Goal: Transaction & Acquisition: Purchase product/service

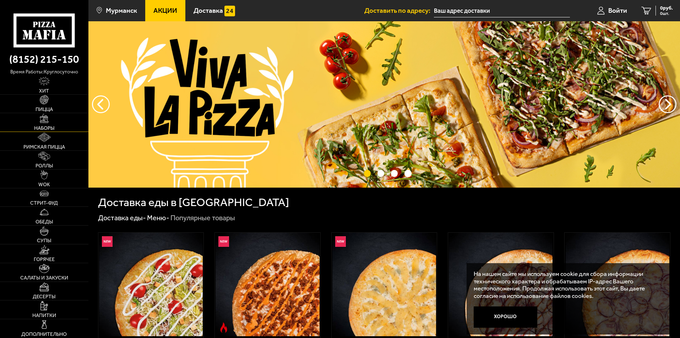
click at [51, 117] on link "Наборы" at bounding box center [44, 122] width 88 height 18
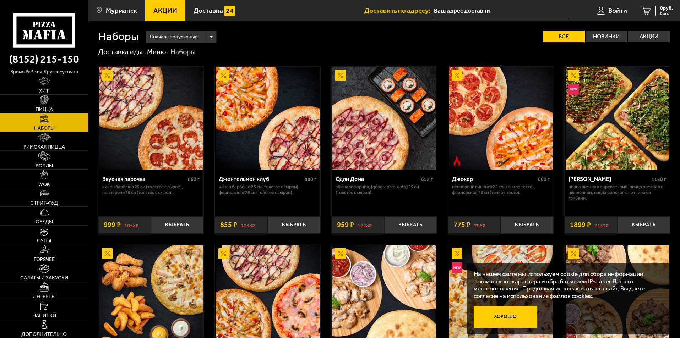
click at [503, 318] on button "Хорошо" at bounding box center [506, 317] width 64 height 21
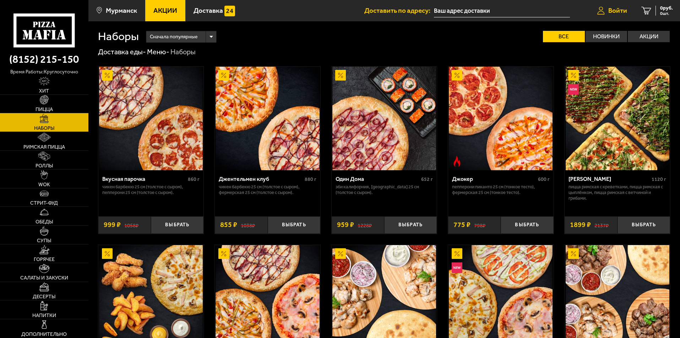
click at [629, 10] on link "Войти" at bounding box center [612, 10] width 44 height 21
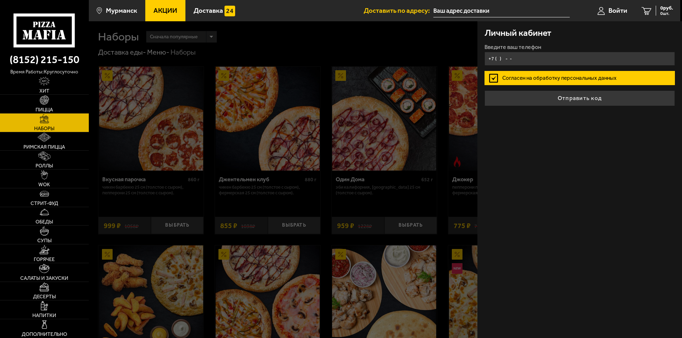
click at [547, 54] on input "+7 ( ) - -" at bounding box center [579, 59] width 190 height 14
type input "[PHONE_NUMBER]"
click at [484, 91] on button "Отправить код" at bounding box center [579, 99] width 190 height 16
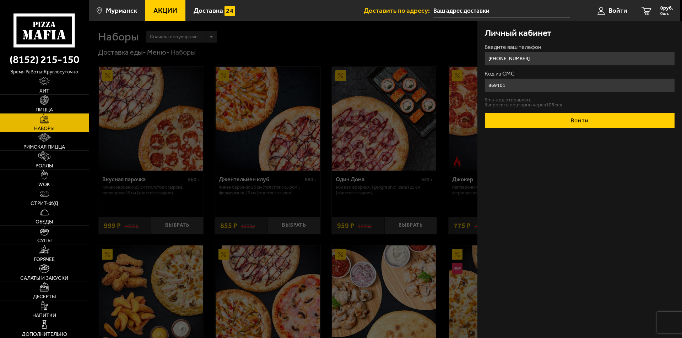
type input "869101"
click at [587, 120] on button "Войти" at bounding box center [579, 121] width 190 height 16
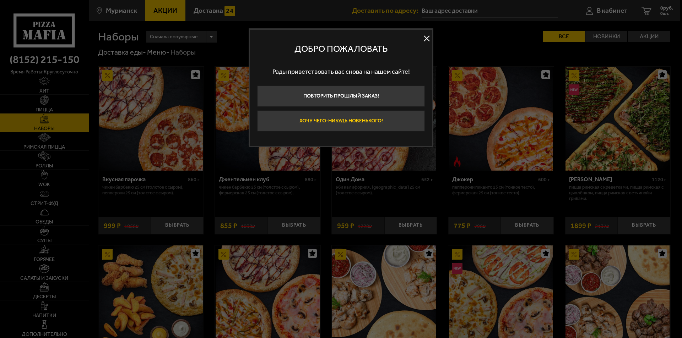
click at [374, 126] on button "Хочу чего-нибудь новенького!" at bounding box center [341, 120] width 168 height 21
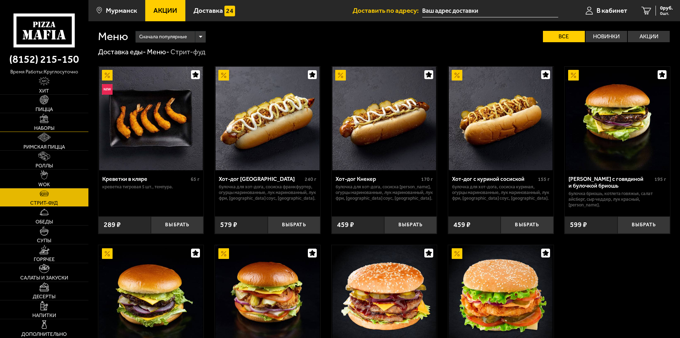
click at [51, 124] on link "Наборы" at bounding box center [44, 122] width 88 height 18
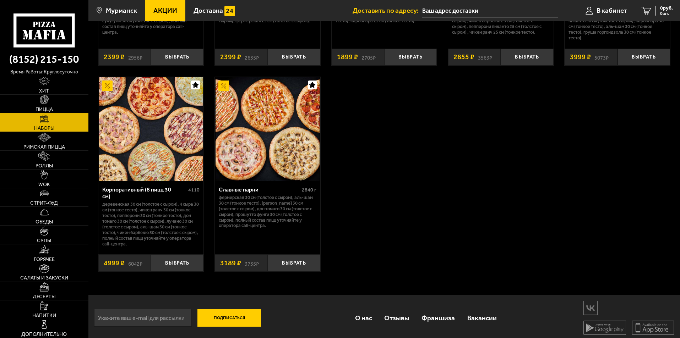
scroll to position [1257, 0]
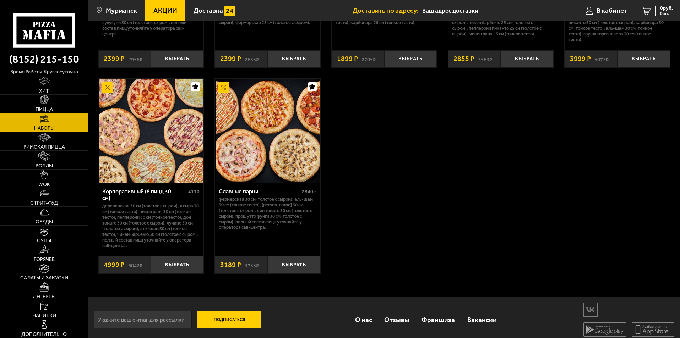
drag, startPoint x: 679, startPoint y: 285, endPoint x: 671, endPoint y: 74, distance: 210.8
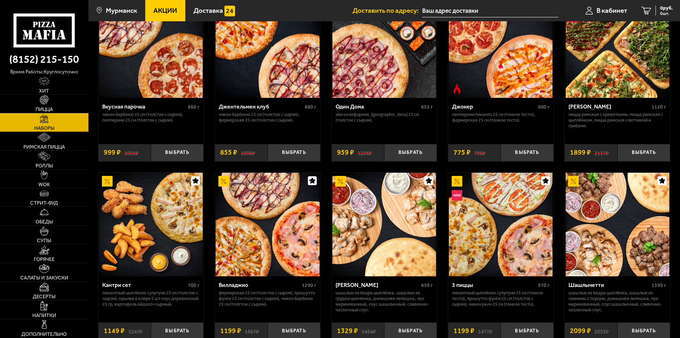
scroll to position [108, 0]
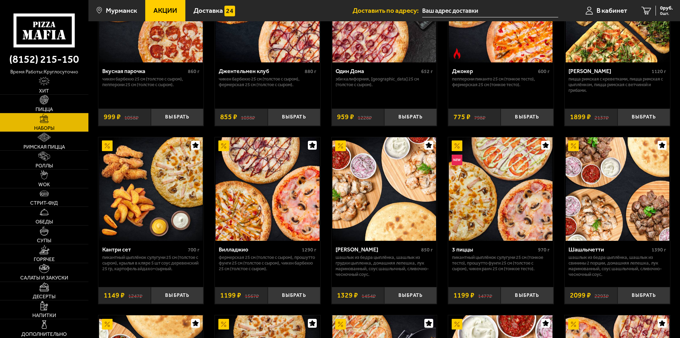
click at [161, 12] on span "Акции" at bounding box center [165, 10] width 24 height 7
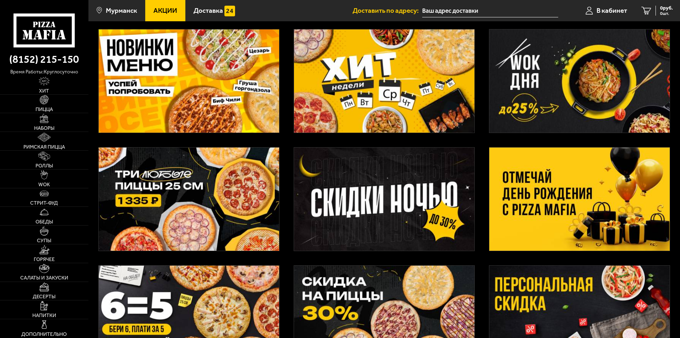
scroll to position [36, 0]
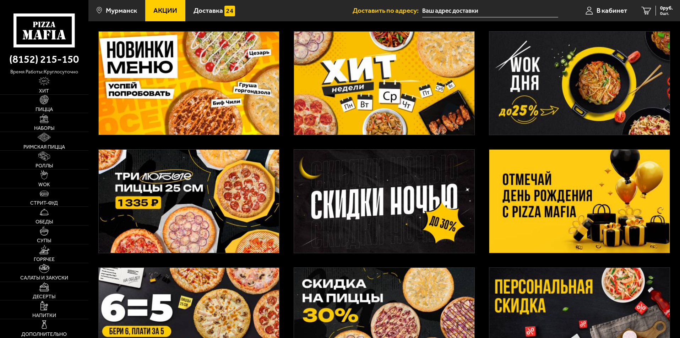
click at [376, 268] on div at bounding box center [384, 207] width 592 height 372
click at [377, 275] on img at bounding box center [384, 319] width 180 height 103
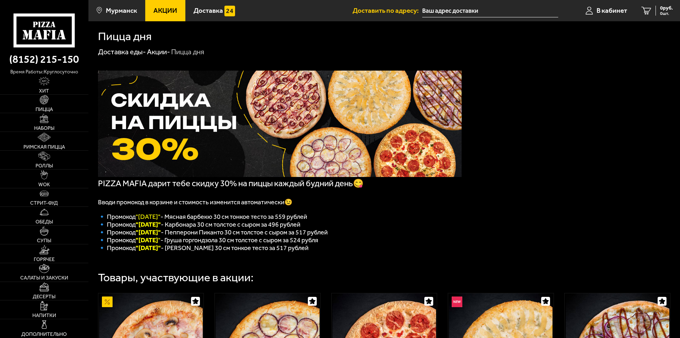
drag, startPoint x: 134, startPoint y: 255, endPoint x: 334, endPoint y: 256, distance: 199.6
click at [334, 252] on p "🔹 Промокод "[DATE]" - [PERSON_NAME] 30 см тонкое тесто за 517 рублей" at bounding box center [280, 248] width 364 height 8
click at [223, 249] on p "🔹 Промокод "[DATE]" - [PERSON_NAME] 30 см тонкое тесто за 517 рублей" at bounding box center [280, 248] width 364 height 8
drag, startPoint x: 139, startPoint y: 255, endPoint x: 164, endPoint y: 256, distance: 25.2
click at [161, 252] on font ""[DATE]"" at bounding box center [148, 248] width 25 height 8
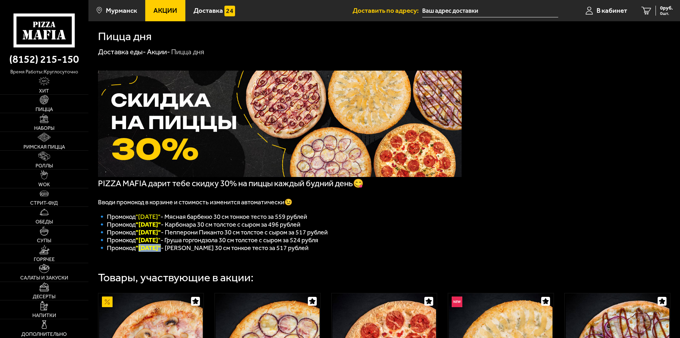
copy font "[DATE]"
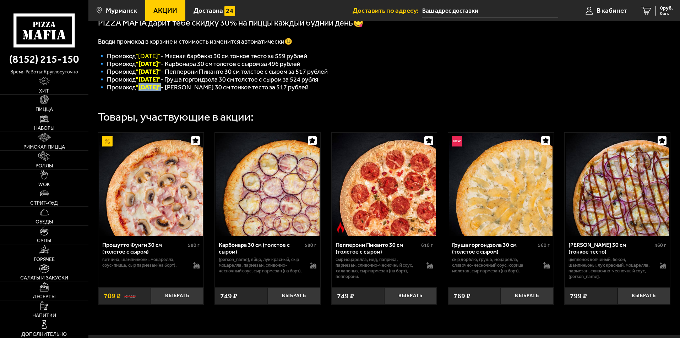
scroll to position [210, 0]
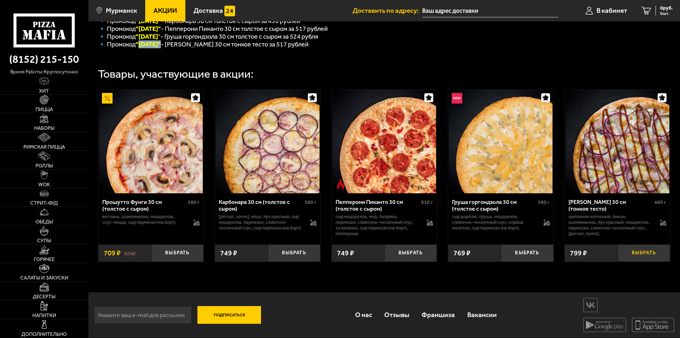
click at [641, 256] on button "Выбрать" at bounding box center [644, 253] width 53 height 17
click at [421, 256] on button "Выбрать" at bounding box center [410, 253] width 53 height 17
click at [657, 11] on span "2 шт." at bounding box center [662, 13] width 21 height 4
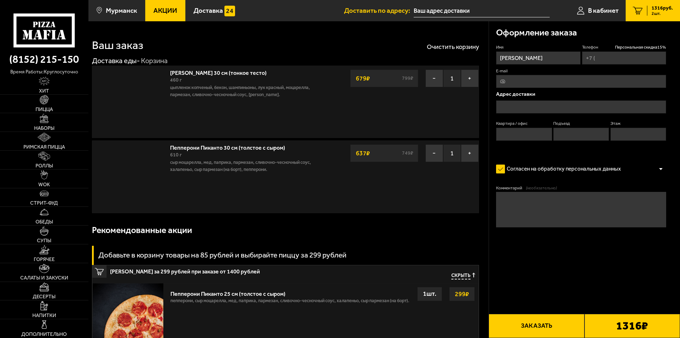
type input "[PHONE_NUMBER]"
type input "[GEOGRAPHIC_DATA], [STREET_ADDRESS][PERSON_NAME]"
type input "119"
type input "1"
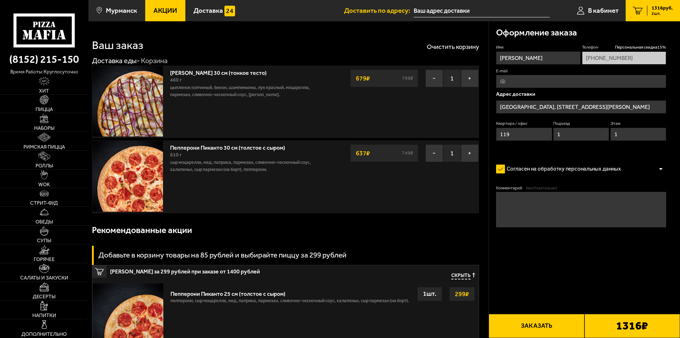
type input "[STREET_ADDRESS][PERSON_NAME]"
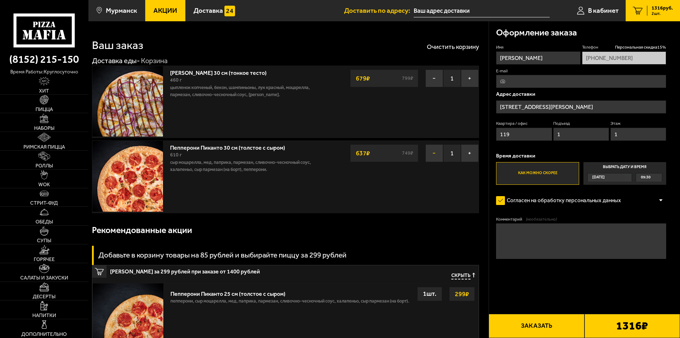
click at [429, 156] on button "−" at bounding box center [435, 154] width 18 height 18
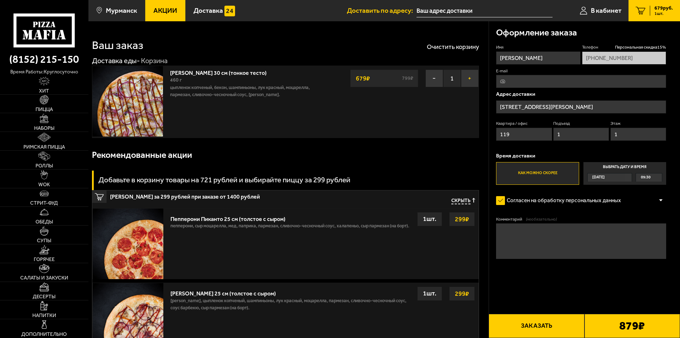
click at [461, 81] on button "+" at bounding box center [470, 79] width 18 height 18
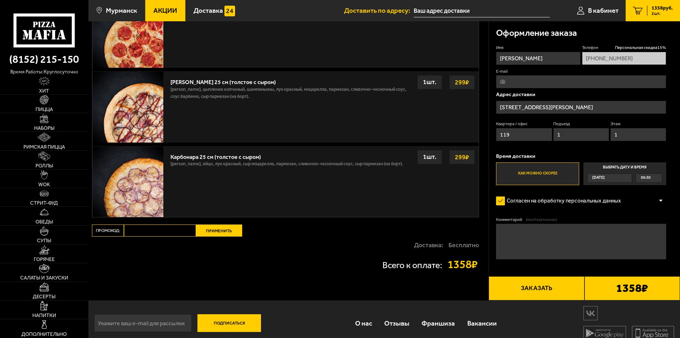
scroll to position [213, 0]
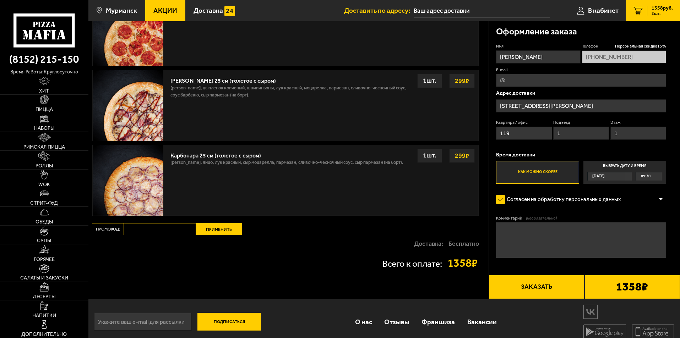
paste input "[DATE]"
type input "[DATE]"
click at [211, 232] on button "Применить" at bounding box center [219, 229] width 46 height 12
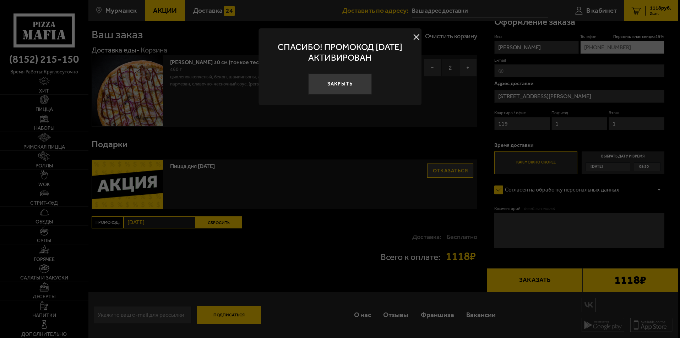
scroll to position [9, 0]
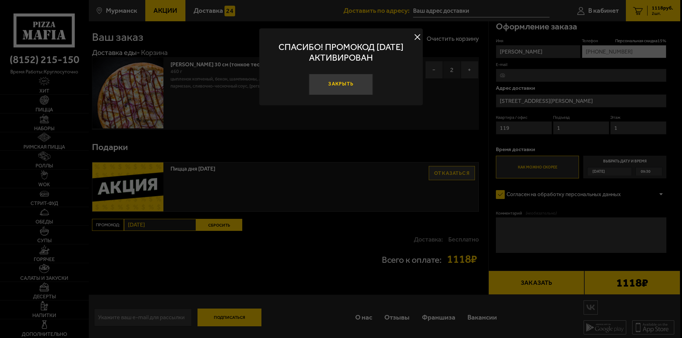
click at [336, 82] on button "Закрыть" at bounding box center [341, 84] width 64 height 21
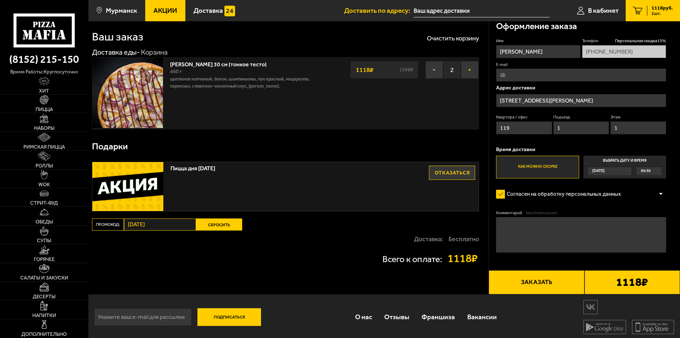
click at [475, 74] on button "+" at bounding box center [470, 70] width 18 height 18
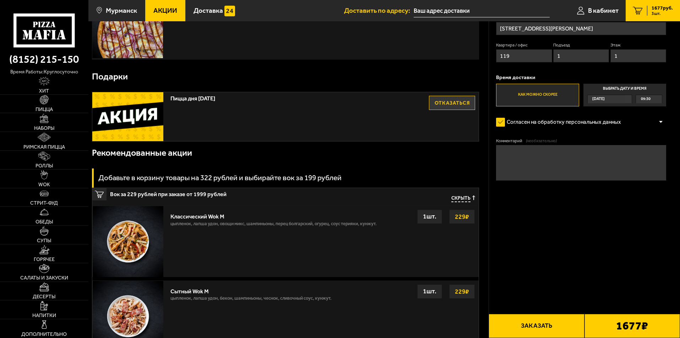
scroll to position [0, 0]
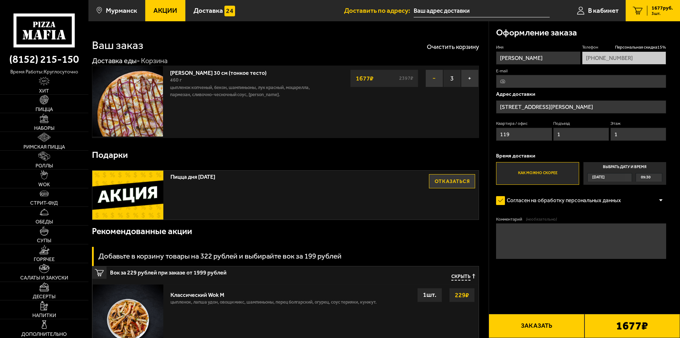
click at [432, 82] on button "−" at bounding box center [435, 79] width 18 height 18
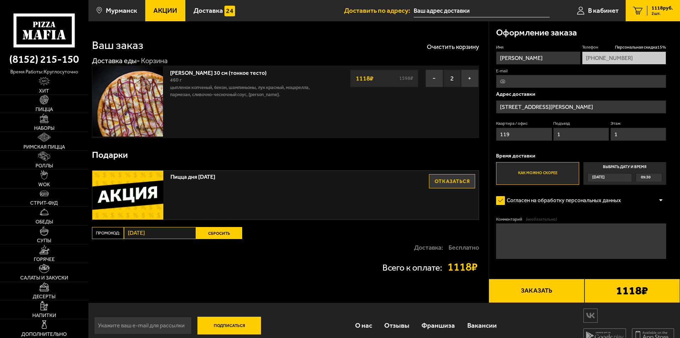
click at [173, 9] on span "Акции" at bounding box center [165, 10] width 24 height 7
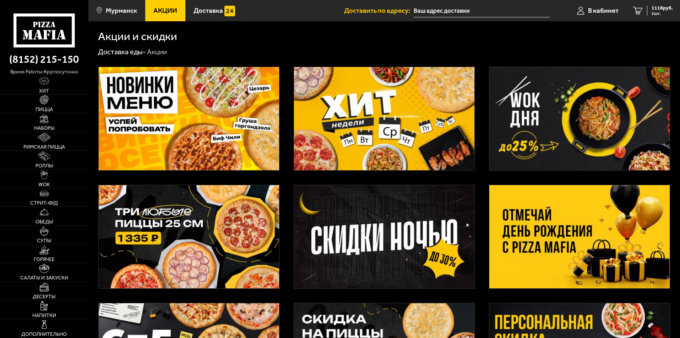
click at [548, 253] on img at bounding box center [579, 236] width 180 height 103
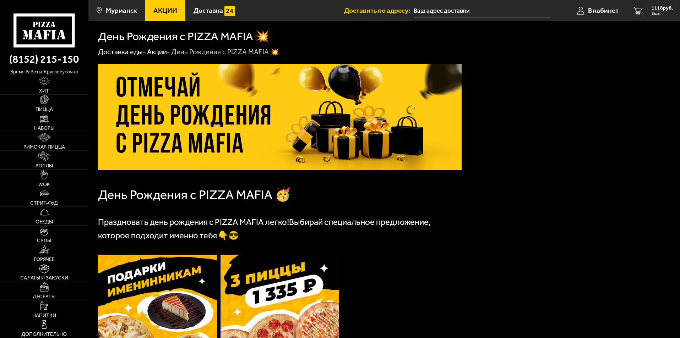
click at [167, 13] on span "Акции" at bounding box center [165, 10] width 24 height 7
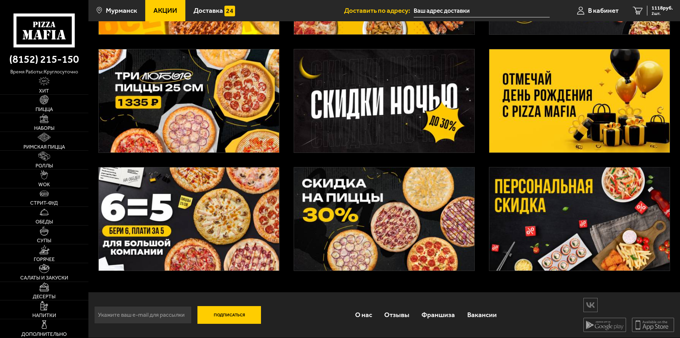
scroll to position [137, 0]
click at [593, 232] on img at bounding box center [579, 219] width 180 height 103
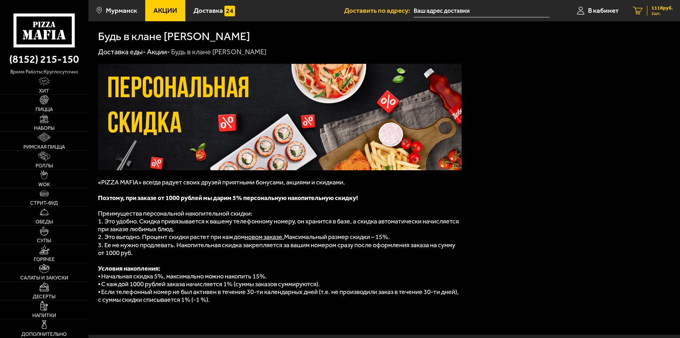
click at [656, 12] on span "2 шт." at bounding box center [662, 13] width 21 height 4
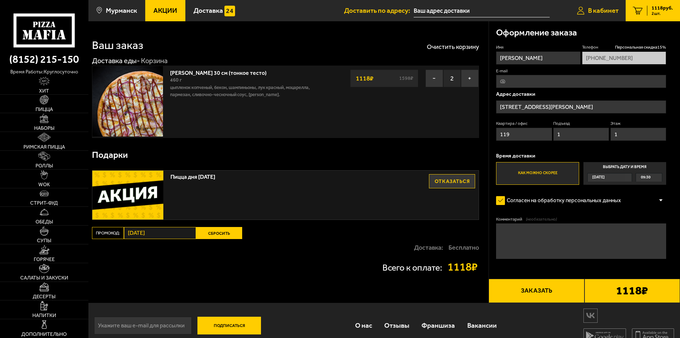
click at [609, 9] on span "В кабинет" at bounding box center [603, 10] width 31 height 7
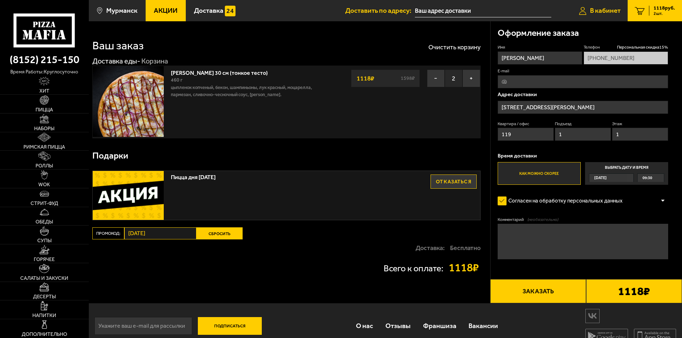
type input "[GEOGRAPHIC_DATA], [STREET_ADDRESS][PERSON_NAME]"
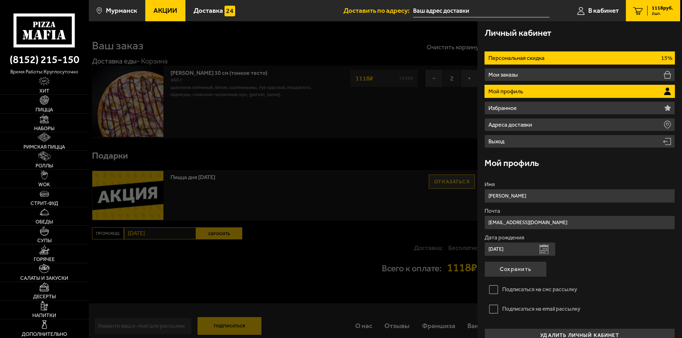
click at [535, 61] on p "Персональная скидка" at bounding box center [517, 58] width 58 height 6
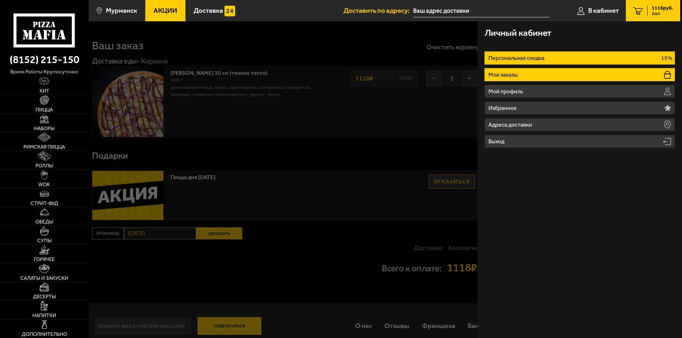
click at [535, 70] on li "Мои заказы" at bounding box center [579, 74] width 190 height 13
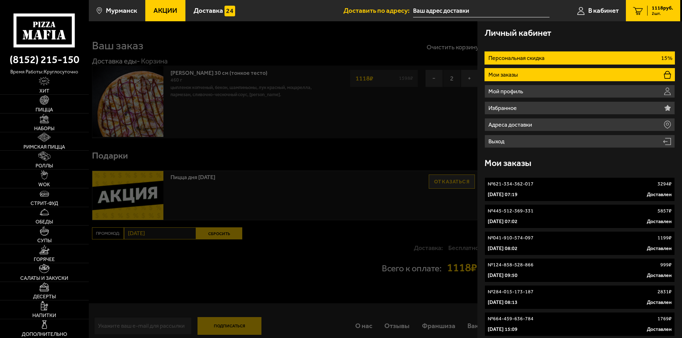
click at [534, 54] on li "Персональная скидка 15%" at bounding box center [579, 58] width 190 height 13
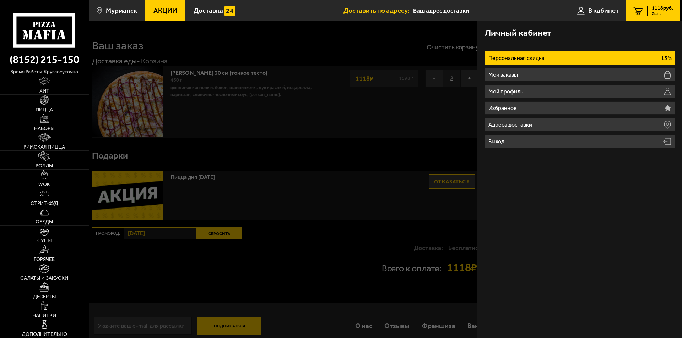
click at [429, 105] on div at bounding box center [430, 190] width 682 height 338
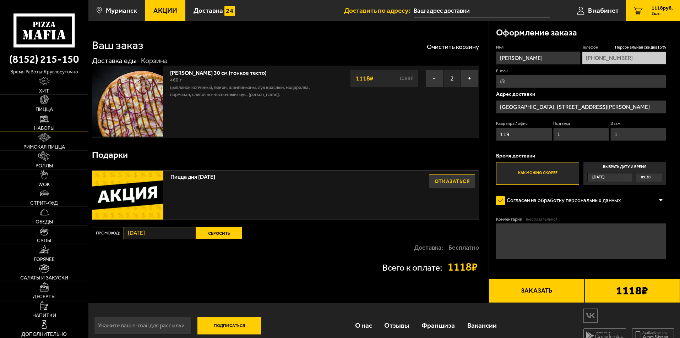
click at [47, 123] on img at bounding box center [44, 118] width 9 height 9
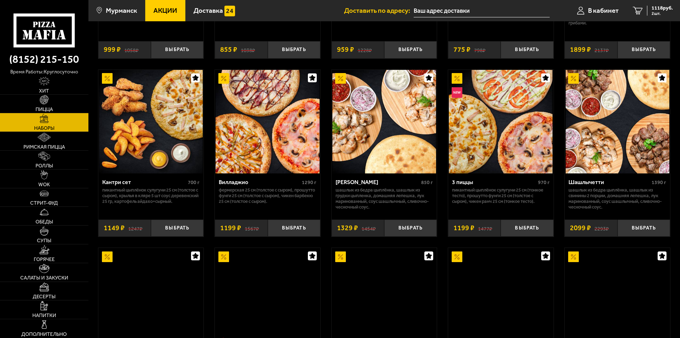
scroll to position [178, 0]
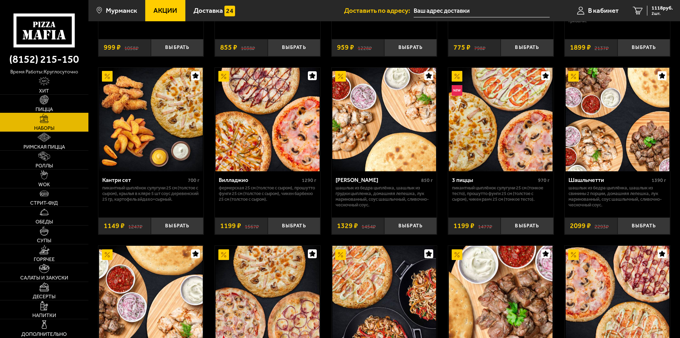
click at [35, 106] on link "Пицца" at bounding box center [44, 104] width 88 height 18
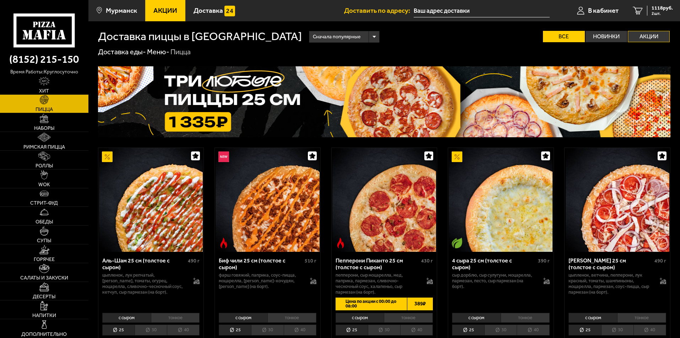
click at [662, 37] on label "Акции" at bounding box center [649, 36] width 42 height 11
click at [0, 0] on input "Акции" at bounding box center [0, 0] width 0 height 0
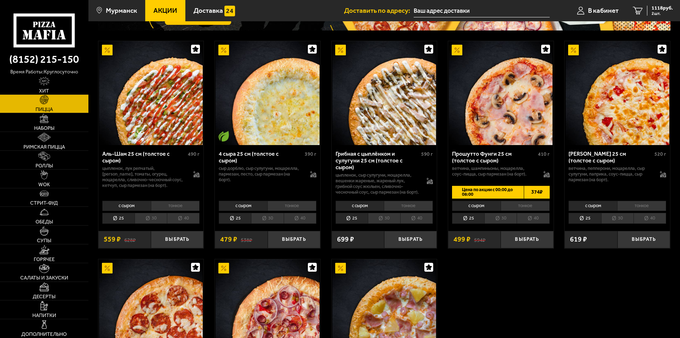
scroll to position [107, 0]
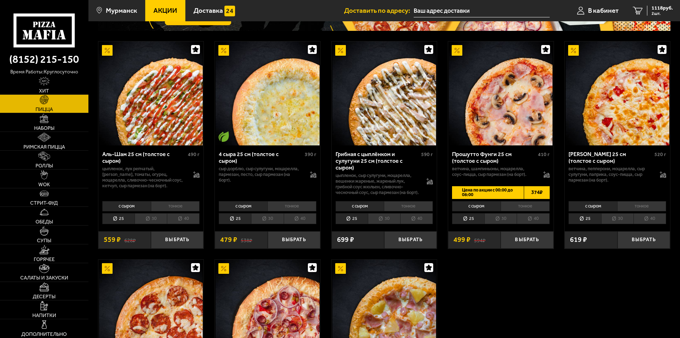
click at [382, 224] on li "30" at bounding box center [384, 218] width 32 height 11
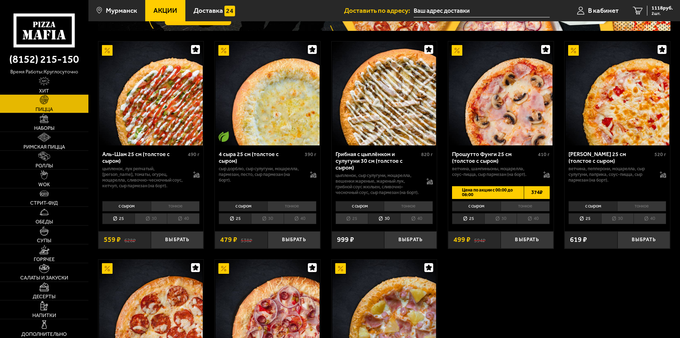
click at [382, 224] on li "30" at bounding box center [384, 218] width 32 height 11
click at [514, 223] on li "30" at bounding box center [500, 218] width 32 height 11
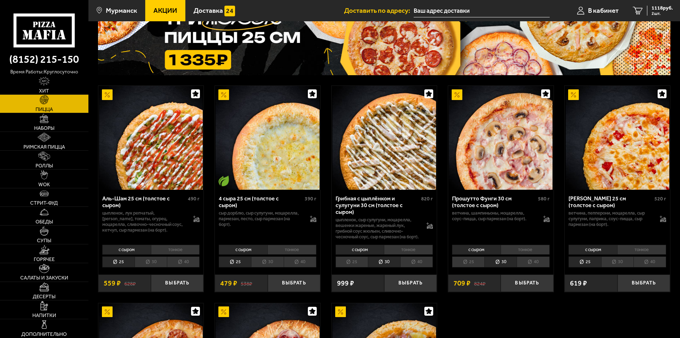
scroll to position [0, 0]
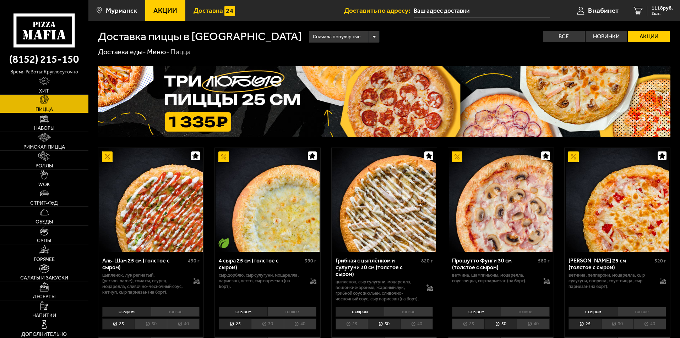
click at [197, 11] on span "Доставка" at bounding box center [208, 10] width 29 height 7
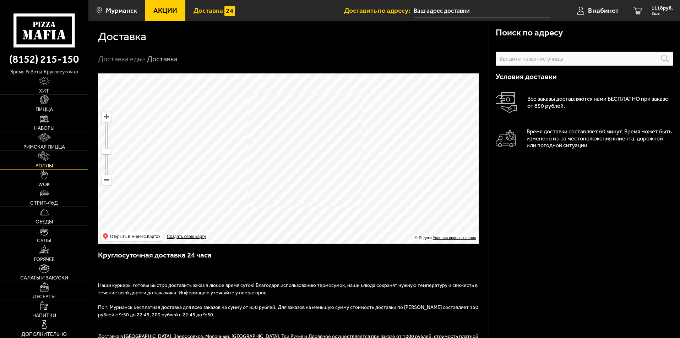
click at [44, 162] on link "Роллы" at bounding box center [44, 160] width 88 height 18
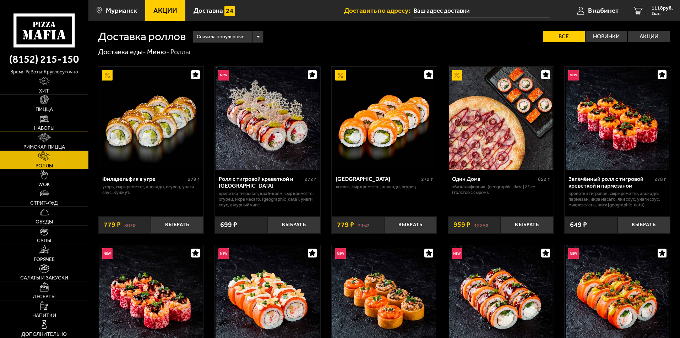
click at [49, 130] on span "Наборы" at bounding box center [44, 128] width 20 height 5
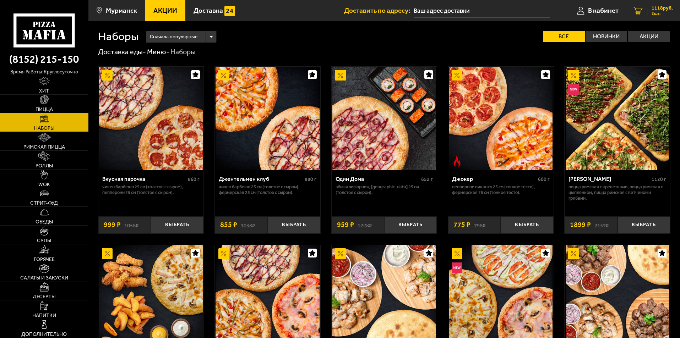
click at [666, 15] on span "2 шт." at bounding box center [662, 13] width 21 height 4
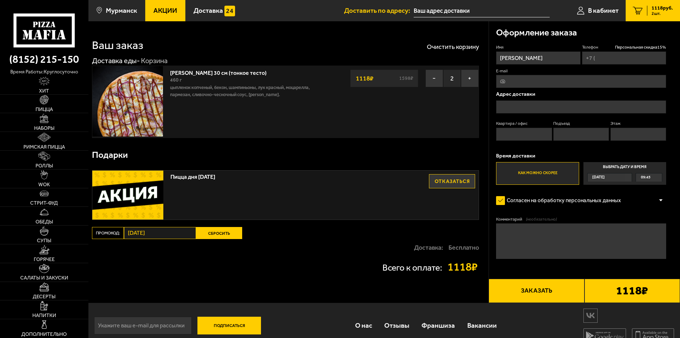
type input "[PHONE_NUMBER]"
type input "[GEOGRAPHIC_DATA], [STREET_ADDRESS][PERSON_NAME]"
type input "119"
type input "1"
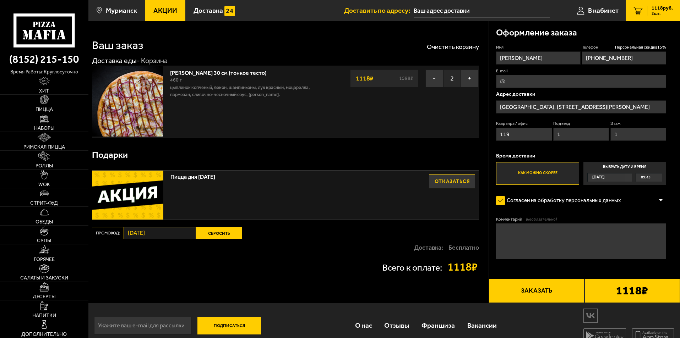
type input "[STREET_ADDRESS][PERSON_NAME]"
click at [436, 80] on button "−" at bounding box center [435, 79] width 18 height 18
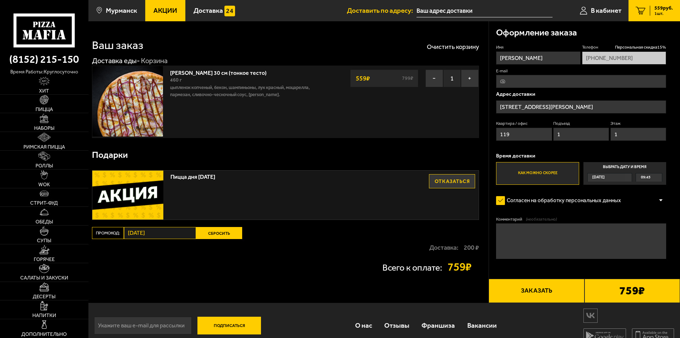
click at [173, 7] on span "Акции" at bounding box center [165, 10] width 24 height 7
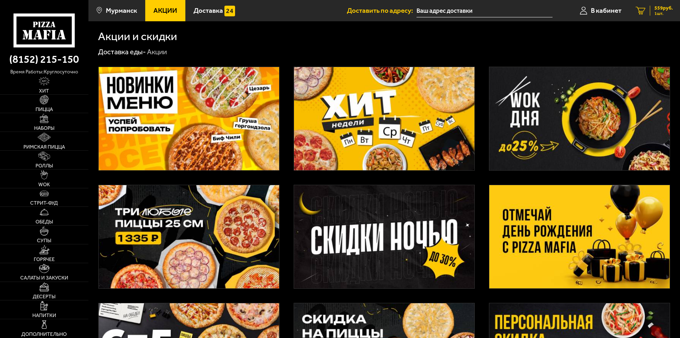
click at [659, 16] on span "1 шт." at bounding box center [664, 13] width 18 height 4
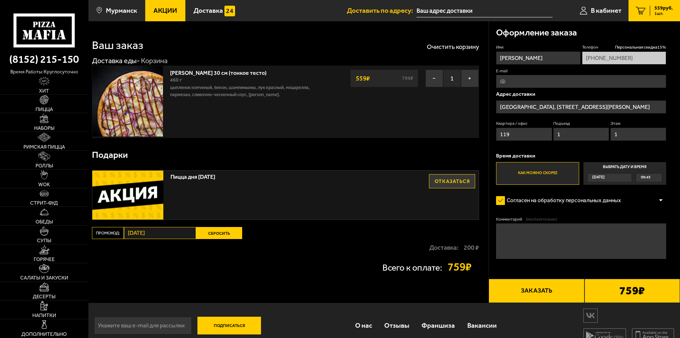
type input "[STREET_ADDRESS][PERSON_NAME]"
click at [434, 84] on button "−" at bounding box center [435, 79] width 18 height 18
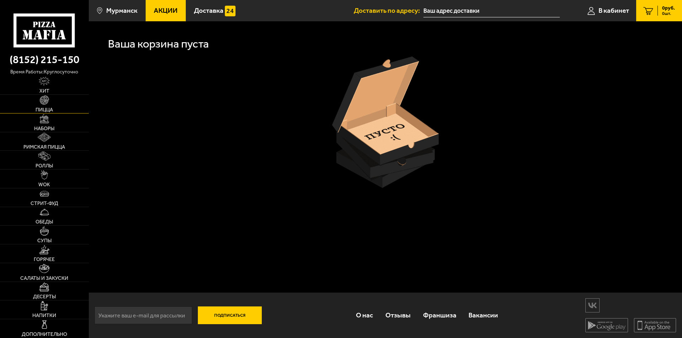
click at [53, 102] on link "Пицца" at bounding box center [44, 104] width 89 height 18
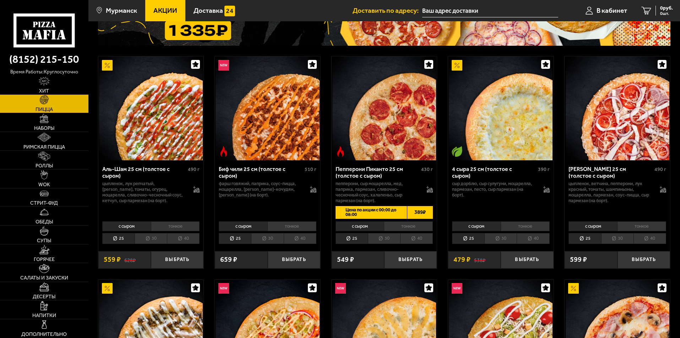
scroll to position [142, 0]
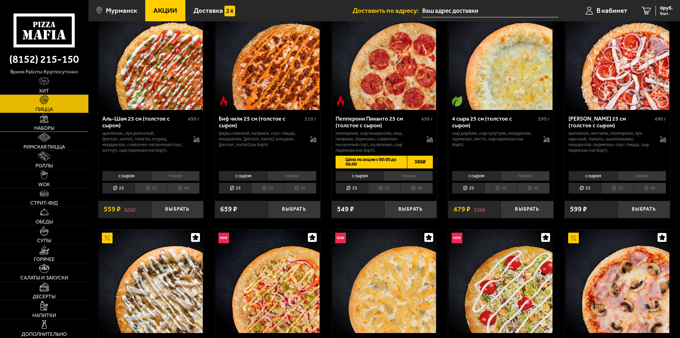
click at [53, 130] on span "Наборы" at bounding box center [44, 128] width 20 height 5
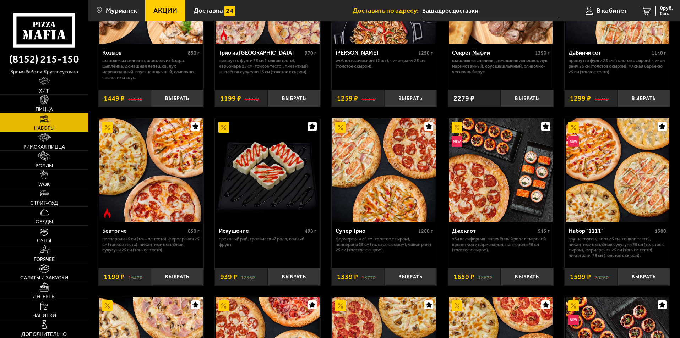
scroll to position [497, 0]
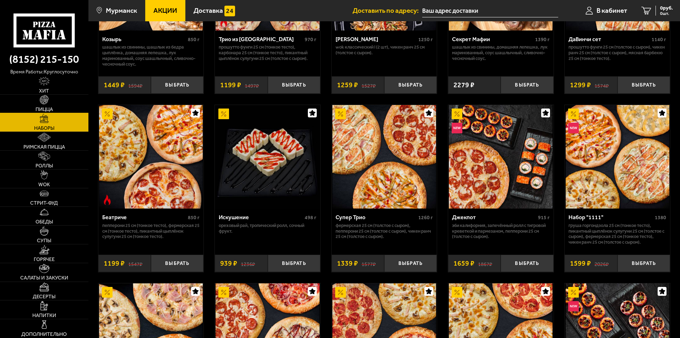
click at [43, 105] on link "Пицца" at bounding box center [44, 104] width 88 height 18
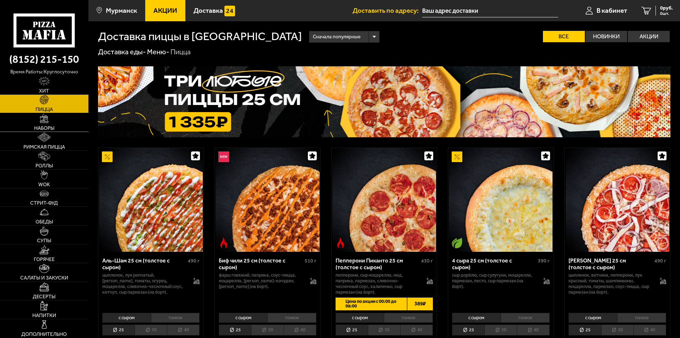
click at [53, 121] on link "Наборы" at bounding box center [44, 122] width 88 height 18
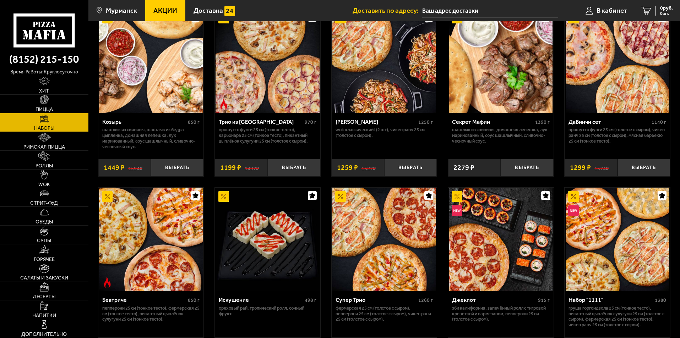
scroll to position [462, 0]
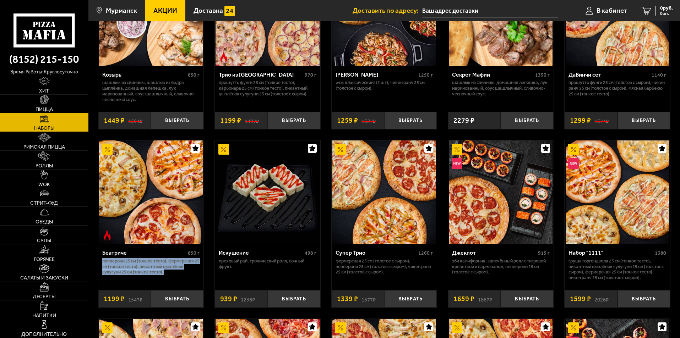
drag, startPoint x: 202, startPoint y: 272, endPoint x: 98, endPoint y: 263, distance: 104.4
click at [98, 263] on div "Беатриче 850 г Пепперони 25 см (тонкое тесто), Фермерская 25 см (тонкое тесто),…" at bounding box center [151, 224] width 106 height 168
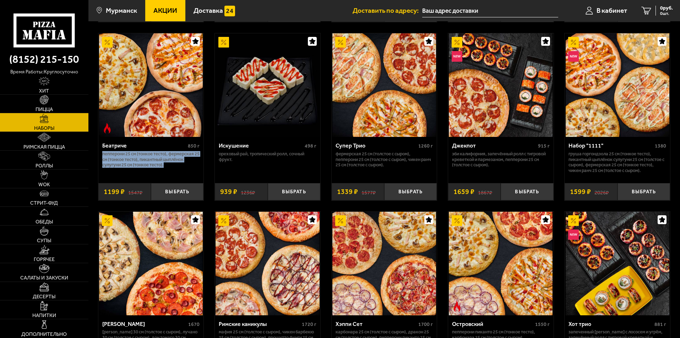
scroll to position [568, 0]
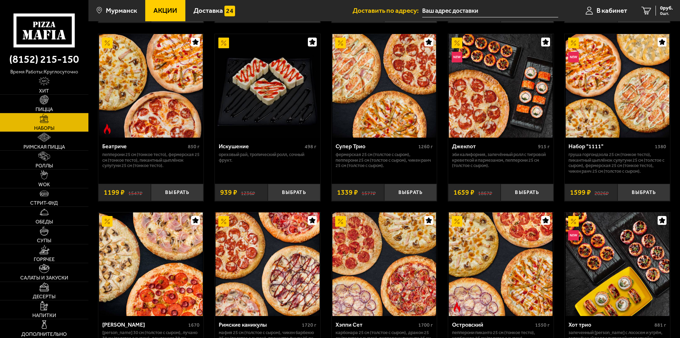
click at [208, 188] on div "Вкусная парочка 860 г Чикен Барбекю 25 см (толстое с сыром), Пепперони 25 см (т…" at bounding box center [384, 231] width 592 height 1484
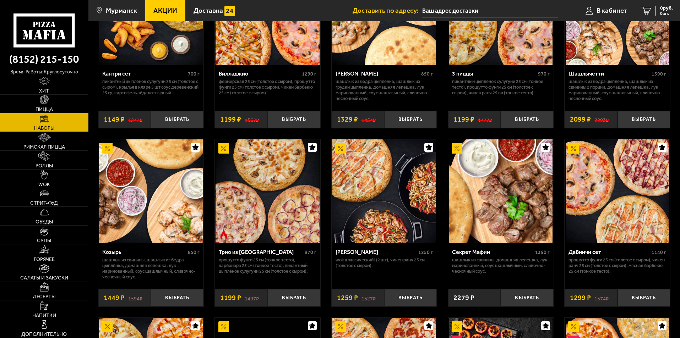
scroll to position [0, 0]
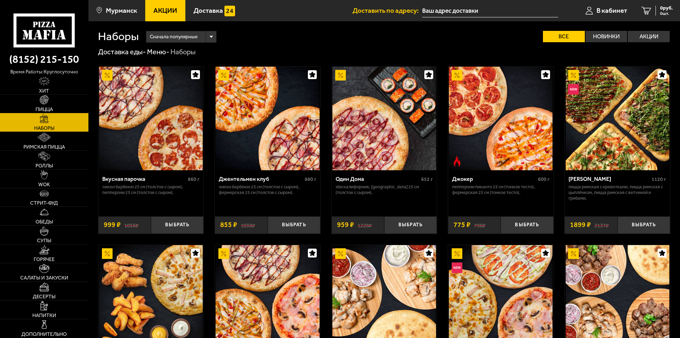
click at [184, 11] on link "Акции" at bounding box center [165, 10] width 40 height 21
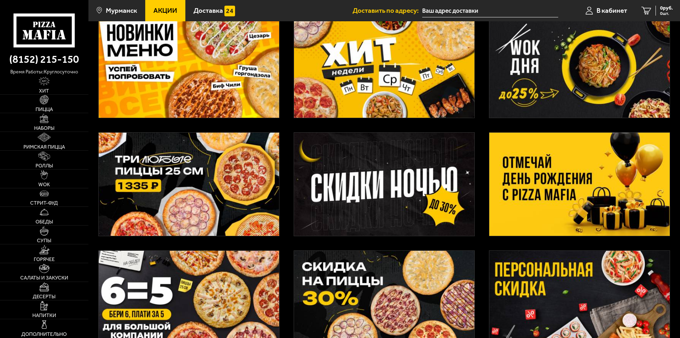
scroll to position [137, 0]
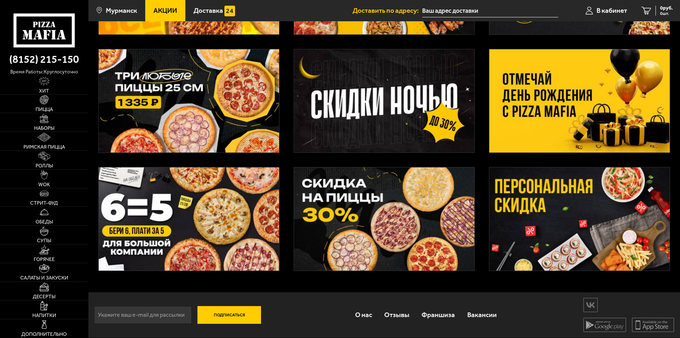
click at [403, 242] on img at bounding box center [384, 219] width 180 height 103
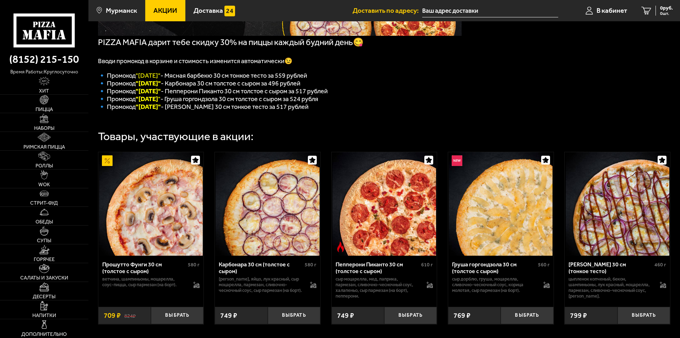
scroll to position [142, 0]
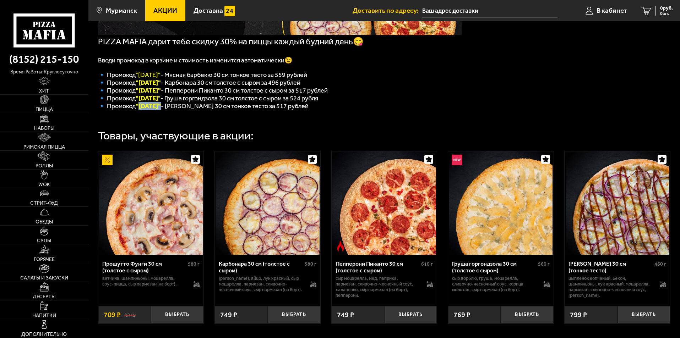
drag, startPoint x: 164, startPoint y: 112, endPoint x: 141, endPoint y: 114, distance: 23.5
click at [141, 110] on font ""[DATE]"" at bounding box center [148, 106] width 25 height 8
copy font "[DATE]"
click at [648, 323] on button "Выбрать" at bounding box center [644, 315] width 53 height 17
click at [664, 4] on link "1 679 руб. 1 шт." at bounding box center [655, 10] width 52 height 21
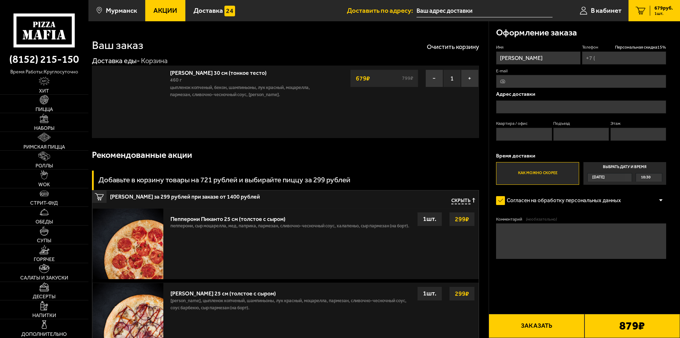
type input "[PHONE_NUMBER]"
type input "[GEOGRAPHIC_DATA], [STREET_ADDRESS][PERSON_NAME]"
type input "119"
type input "1"
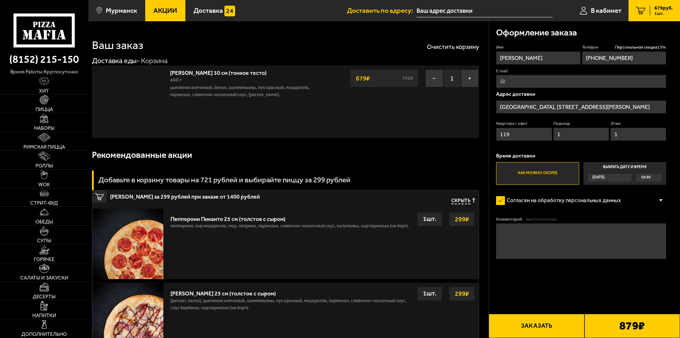
type input "[STREET_ADDRESS][PERSON_NAME]"
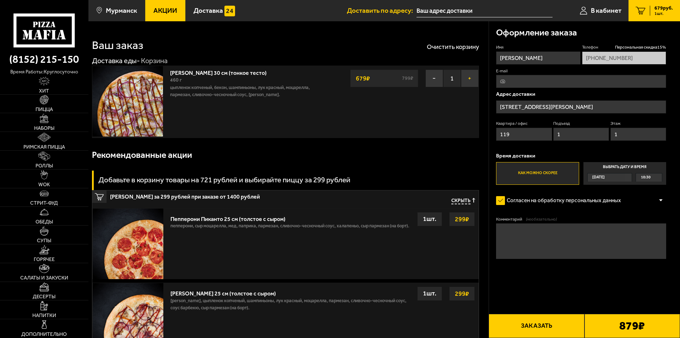
click at [471, 79] on button "+" at bounding box center [470, 79] width 18 height 18
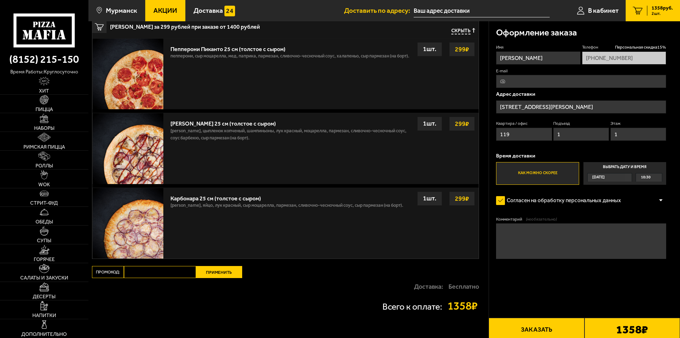
scroll to position [221, 0]
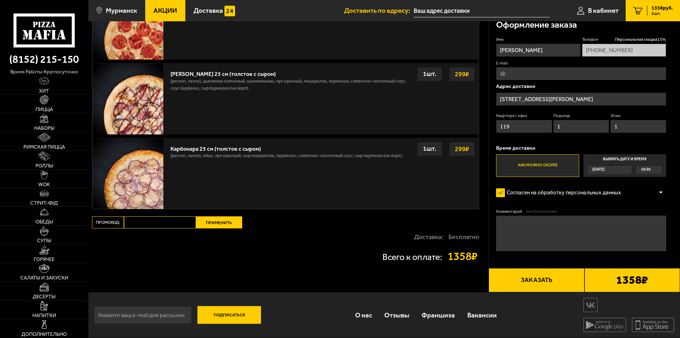
paste input "[DATE]"
type input "[DATE]"
click at [212, 220] on button "Применить" at bounding box center [219, 223] width 46 height 12
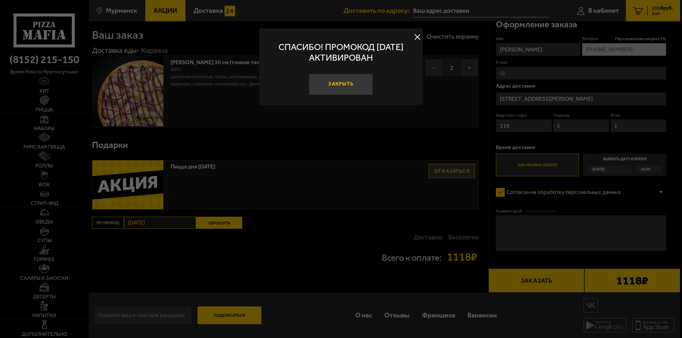
click at [355, 87] on button "Закрыть" at bounding box center [341, 84] width 64 height 21
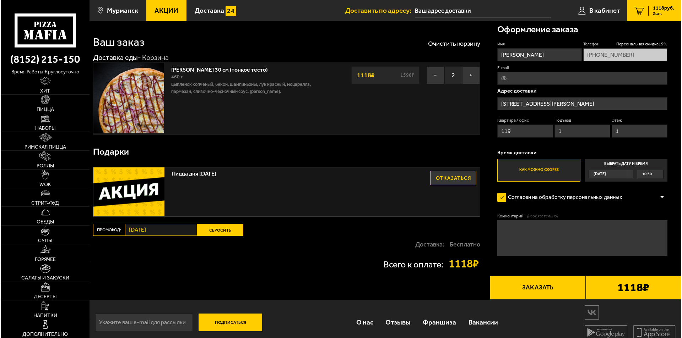
scroll to position [0, 0]
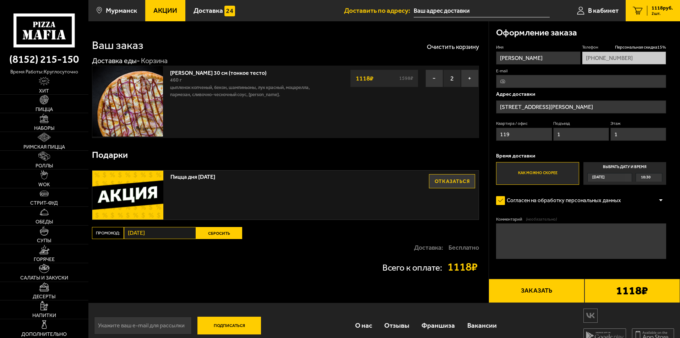
click at [536, 237] on textarea "Комментарий (необязательно)" at bounding box center [581, 242] width 170 height 36
click at [559, 292] on button "Заказать" at bounding box center [537, 291] width 96 height 24
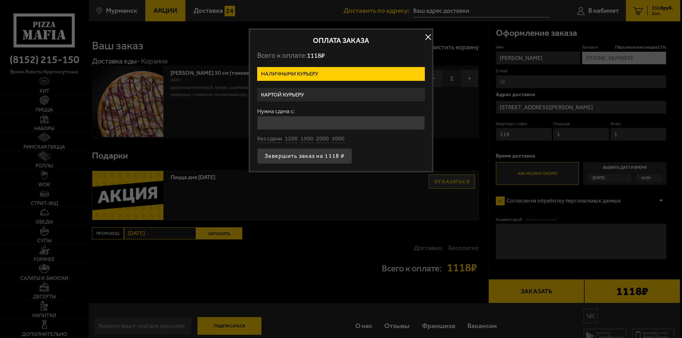
click at [331, 93] on label "Картой курьеру" at bounding box center [341, 95] width 168 height 14
click at [0, 0] on input "Картой курьеру" at bounding box center [0, 0] width 0 height 0
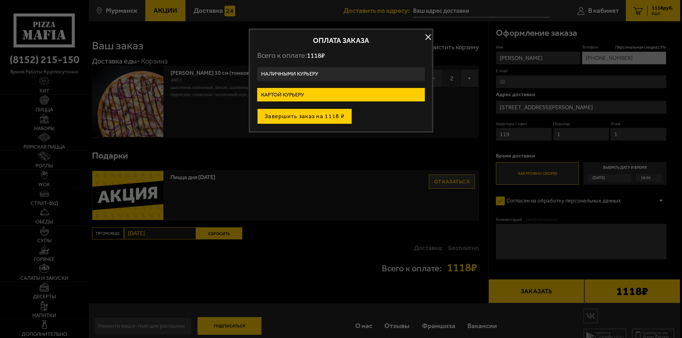
click at [325, 121] on button "Завершить заказ на 1118 ₽" at bounding box center [304, 117] width 95 height 16
